Goal: Task Accomplishment & Management: Manage account settings

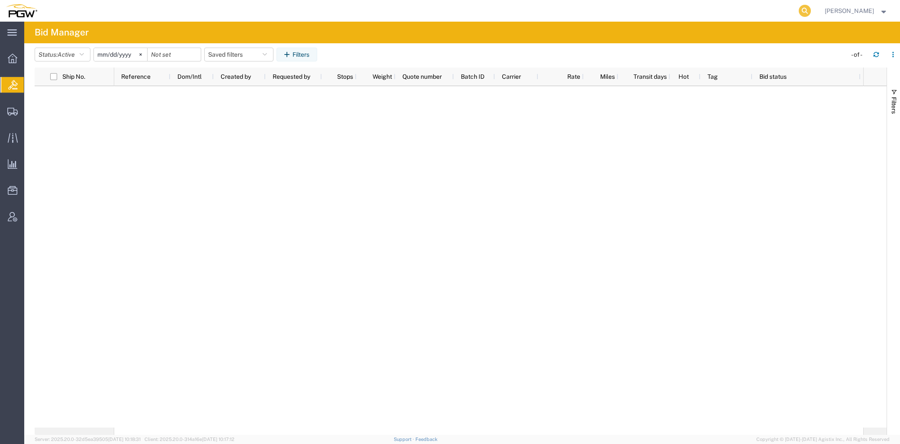
click at [809, 7] on icon at bounding box center [804, 11] width 12 height 12
paste input "3C6MRVJGXME552111"
drag, startPoint x: 641, startPoint y: 6, endPoint x: 650, endPoint y: 12, distance: 10.7
click at [641, 6] on input "3C6MRVJGXME552111" at bounding box center [666, 10] width 263 height 21
drag, startPoint x: 423, startPoint y: 0, endPoint x: 204, endPoint y: -4, distance: 219.3
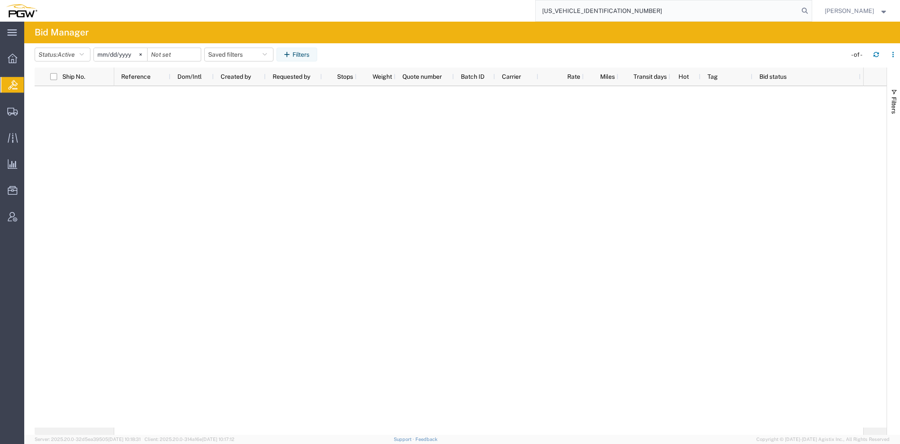
click at [204, 0] on html "main_menu Created with Sketch. Collapse Menu Overview Bids Shipments Shipment M…" at bounding box center [450, 222] width 900 height 444
paste input "57048576"
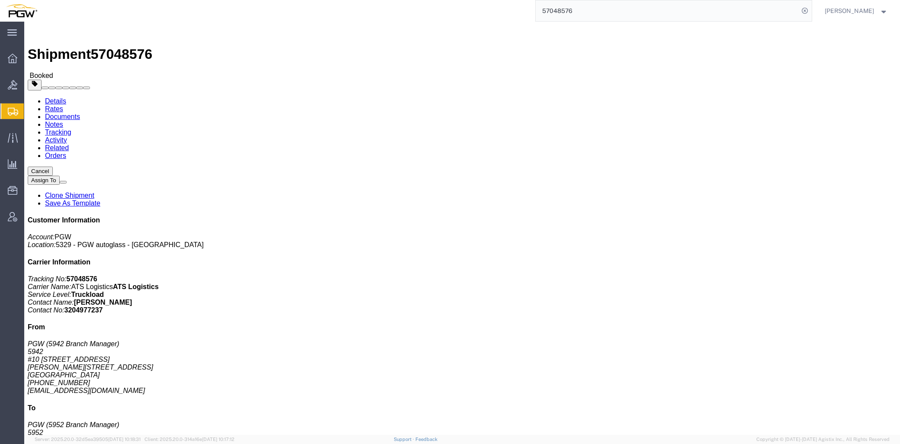
click link "Rates"
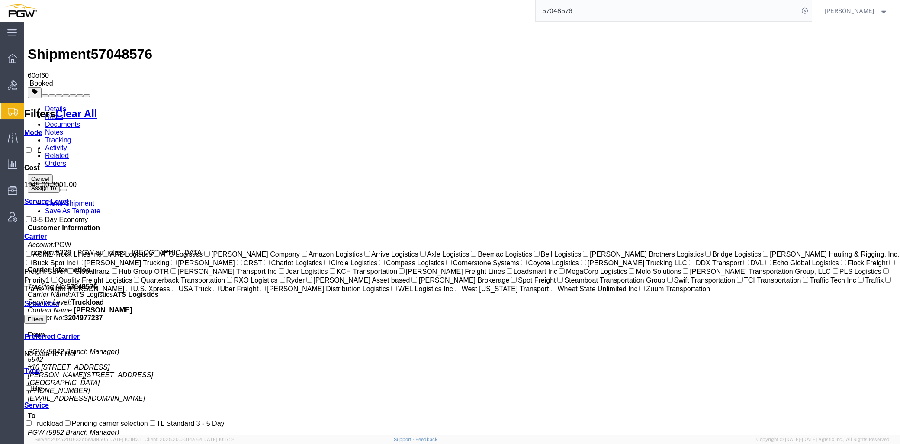
click at [80, 121] on link "Documents" at bounding box center [62, 124] width 35 height 7
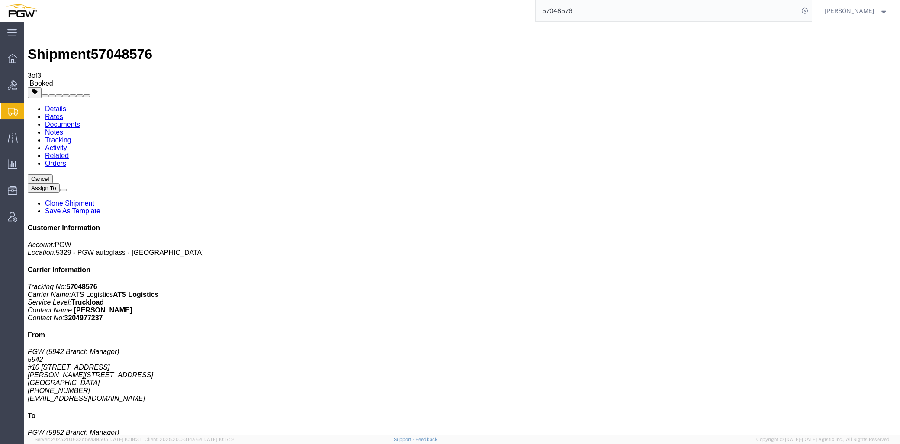
drag, startPoint x: 617, startPoint y: 10, endPoint x: 621, endPoint y: 14, distance: 5.9
click at [617, 10] on input "57048576" at bounding box center [666, 10] width 263 height 21
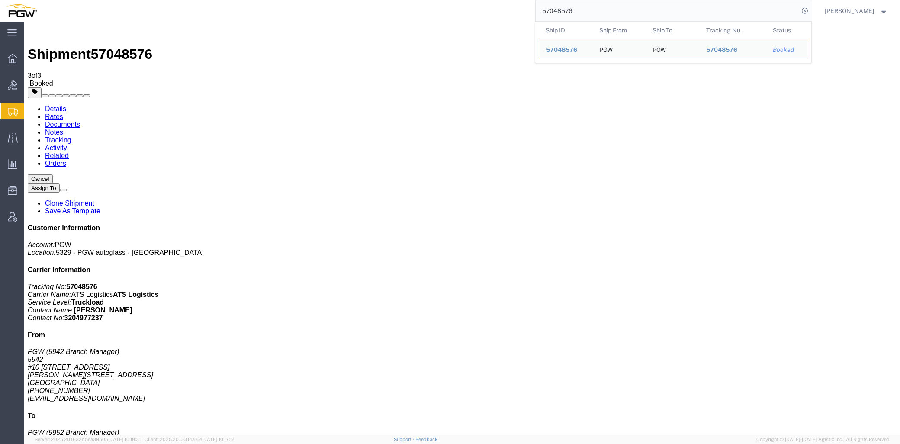
drag, startPoint x: 512, startPoint y: 14, endPoint x: 217, endPoint y: -7, distance: 295.8
click at [217, 0] on html "main_menu Created with Sketch. Collapse Menu Overview Bids Shipments Shipment M…" at bounding box center [450, 222] width 900 height 444
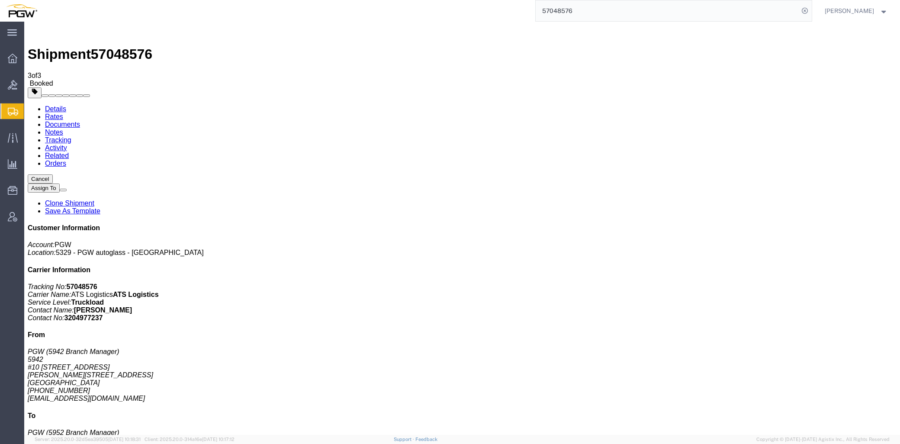
paste input "9"
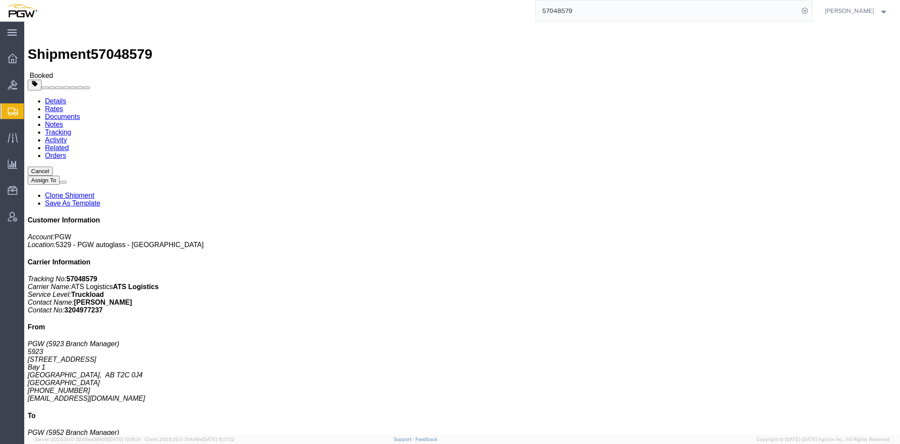
click link "Documents"
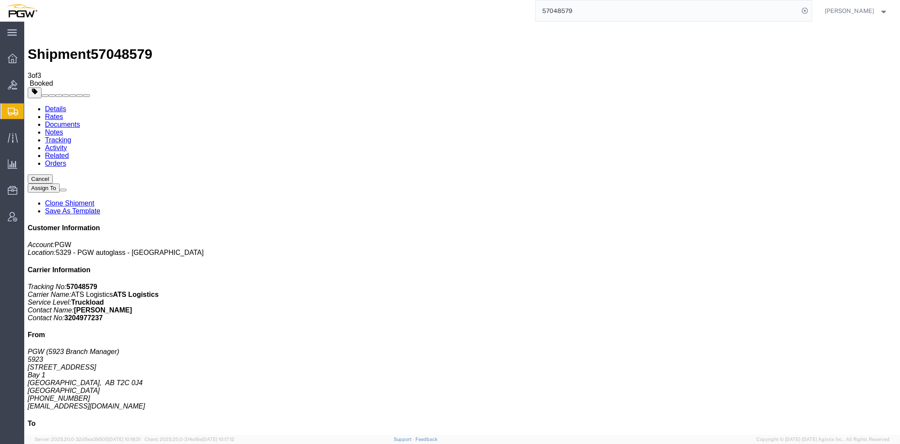
click at [598, 11] on input "57048579" at bounding box center [666, 10] width 263 height 21
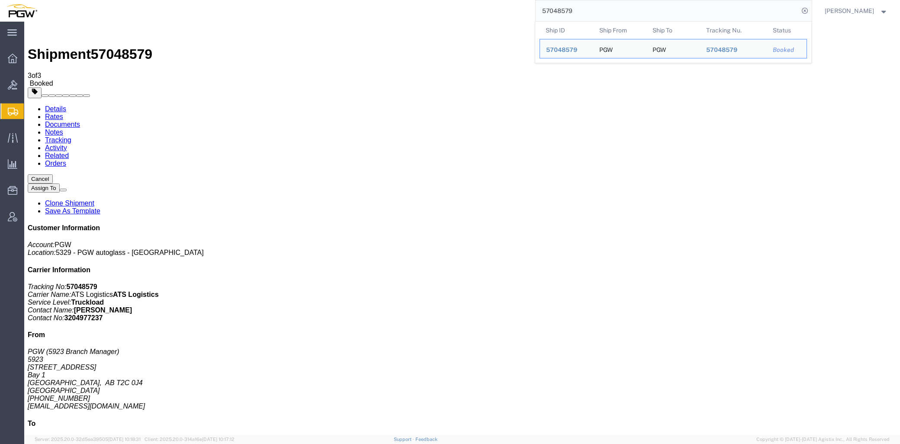
drag, startPoint x: 603, startPoint y: 13, endPoint x: 343, endPoint y: 5, distance: 259.6
click at [352, 5] on div "57048579 Ship ID Ship From Ship To Tracking Nu. Status Ship ID 57048579 Ship Fr…" at bounding box center [427, 11] width 769 height 22
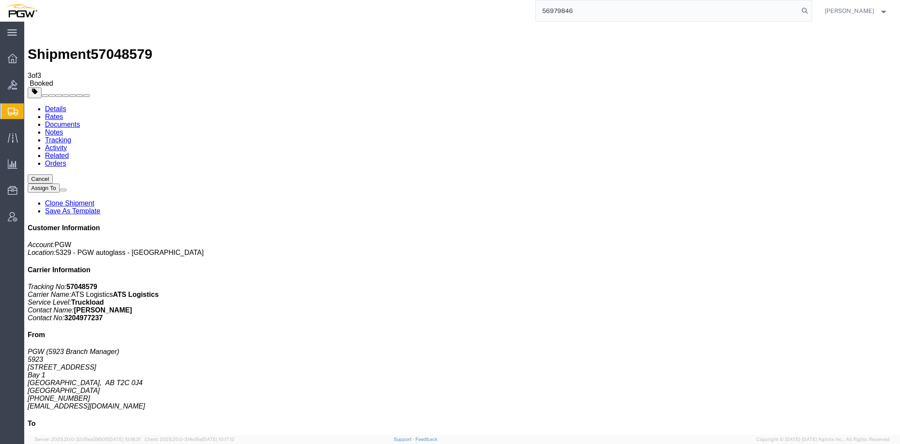
type input "56979846"
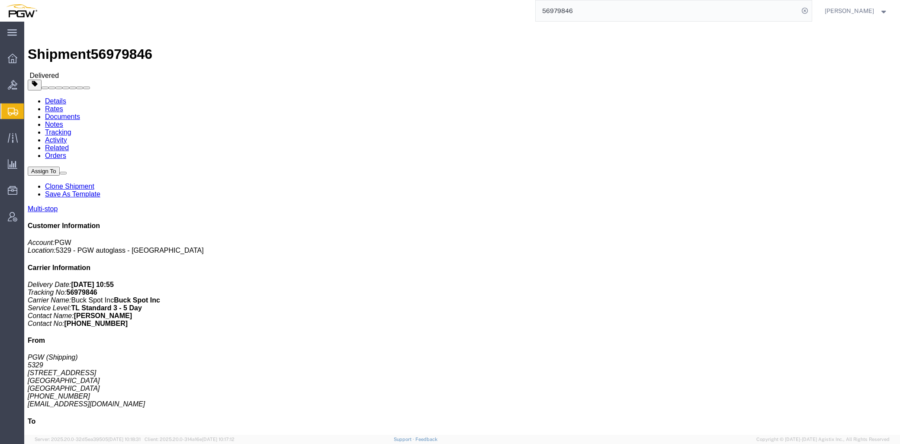
click link "Rates"
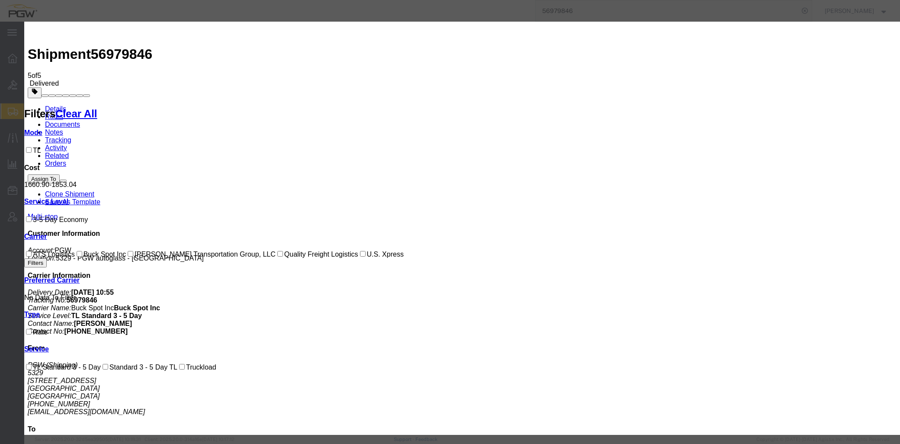
select select "DETENTION"
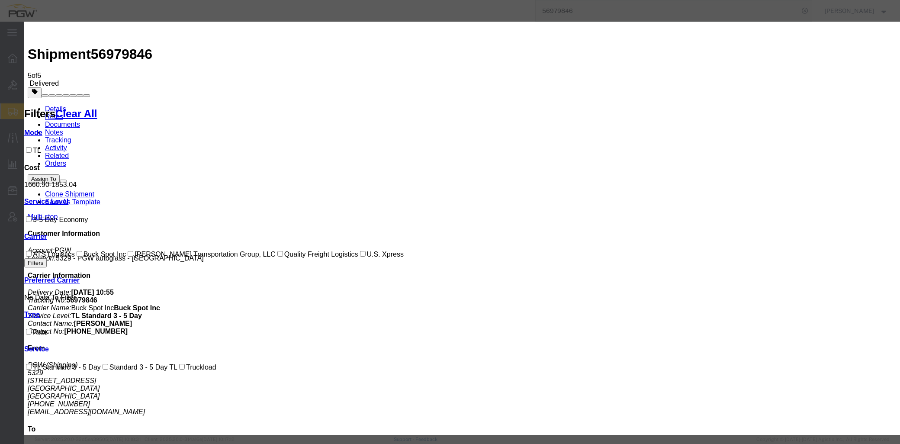
type input "100.00"
